Goal: Navigation & Orientation: Find specific page/section

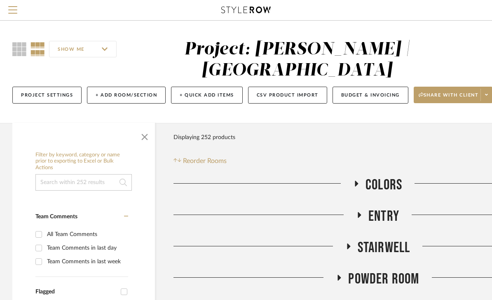
click at [9, 19] on button "Menu" at bounding box center [13, 10] width 26 height 20
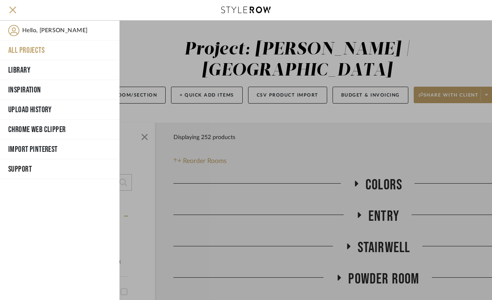
click at [40, 49] on button "All Projects" at bounding box center [60, 50] width 120 height 20
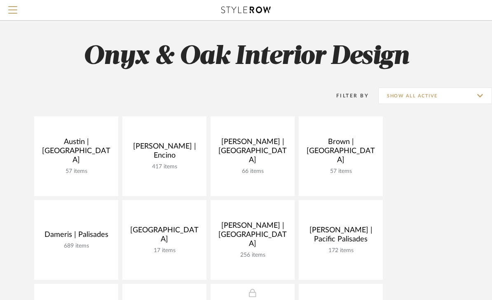
click at [0, 0] on link "Open Project" at bounding box center [0, 0] width 0 height 0
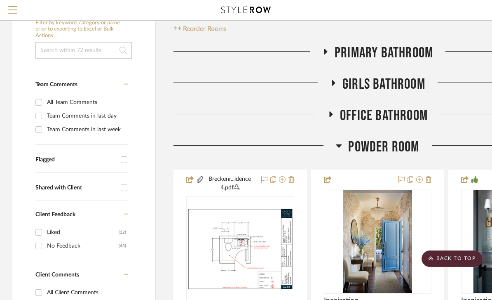
scroll to position [117, 0]
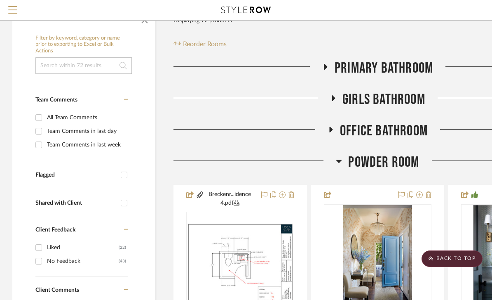
click at [337, 163] on icon at bounding box center [339, 161] width 6 height 10
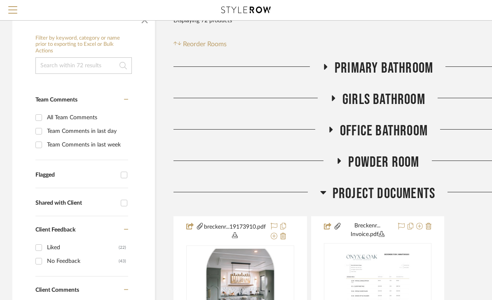
click at [322, 197] on icon at bounding box center [323, 192] width 6 height 10
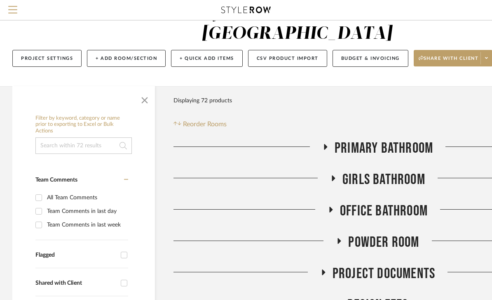
scroll to position [27, 0]
